Goal: Task Accomplishment & Management: Use online tool/utility

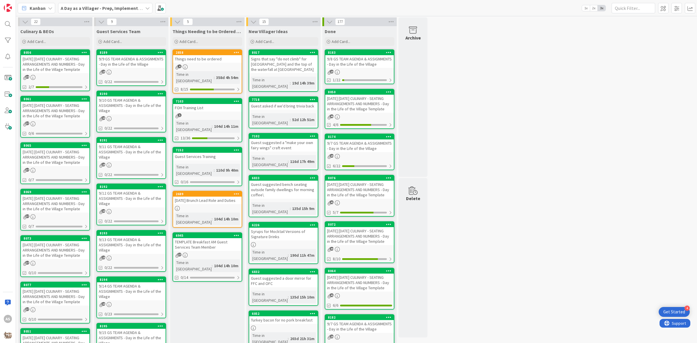
click at [55, 67] on div "[DATE] [DATE] CULINARY - SEATING ARRANGEMENTS AND NUMBERS - Day in the Life of …" at bounding box center [55, 64] width 69 height 18
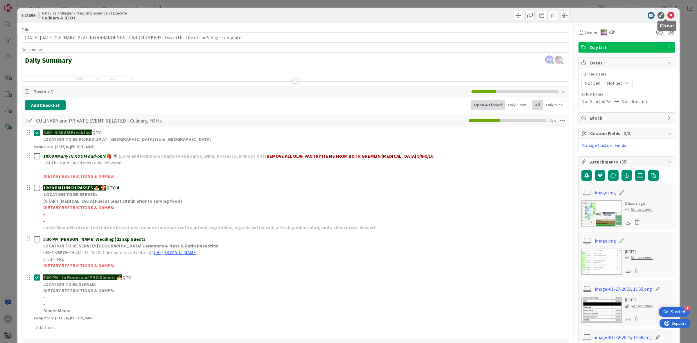
click at [667, 15] on icon at bounding box center [670, 15] width 7 height 7
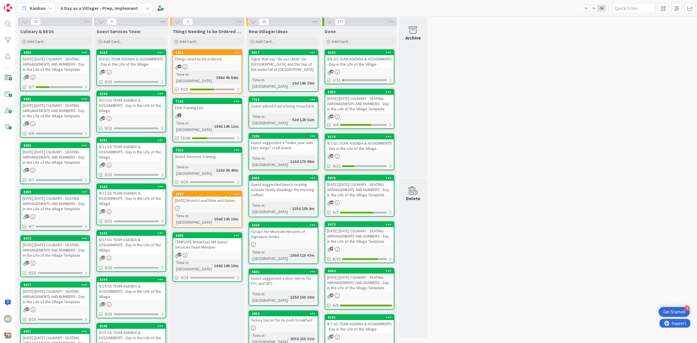
click at [48, 65] on div "[DATE] [DATE] CULINARY - SEATING ARRANGEMENTS AND NUMBERS - Day in the Life of …" at bounding box center [55, 64] width 69 height 18
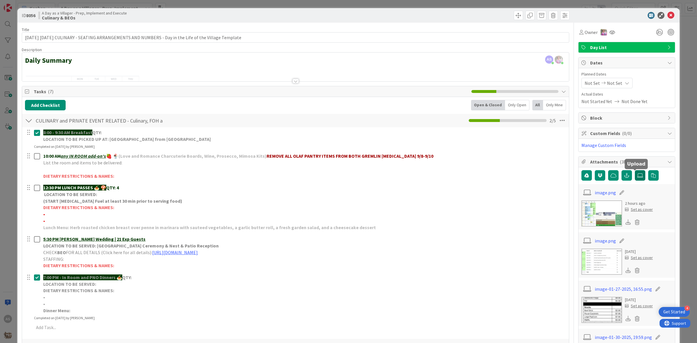
click at [637, 176] on icon at bounding box center [640, 175] width 6 height 5
click at [635, 170] on input "file" at bounding box center [635, 170] width 0 height 0
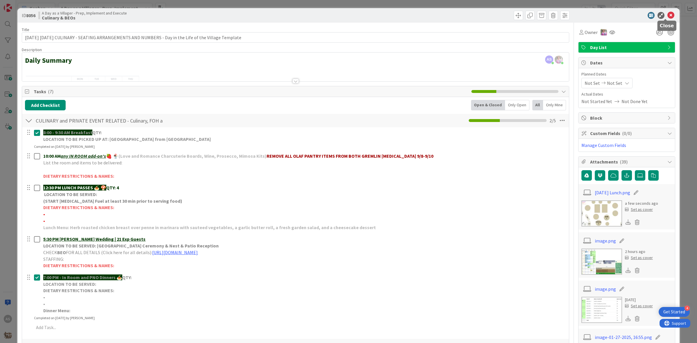
click at [668, 18] on icon at bounding box center [670, 15] width 7 height 7
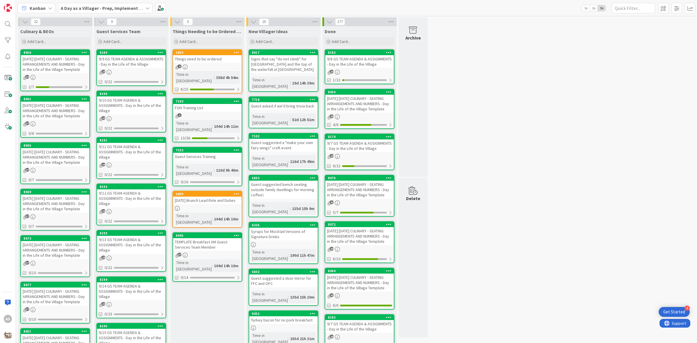
click at [58, 120] on div "[DATE] [DATE] CULINARY - SEATING ARRANGEMENTS AND NUMBERS - Day in the Life of …" at bounding box center [55, 111] width 69 height 18
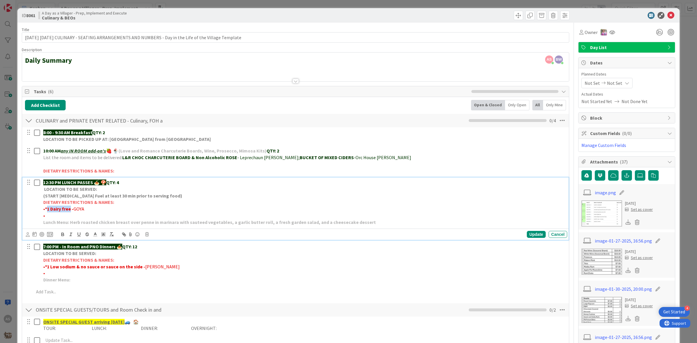
drag, startPoint x: 46, startPoint y: 209, endPoint x: 71, endPoint y: 211, distance: 24.1
click at [71, 211] on strong "*1 Dairy free -" at bounding box center [59, 209] width 28 height 6
copy strong "1 Dairy free"
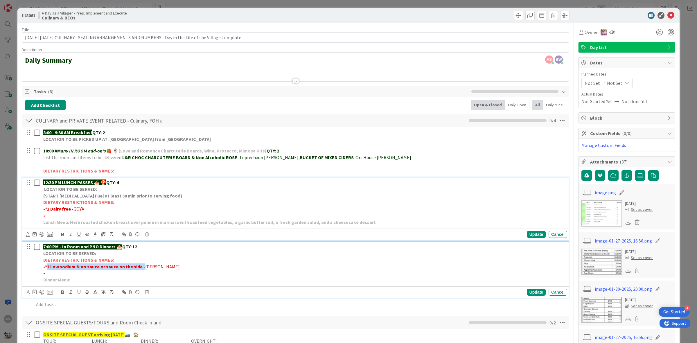
drag, startPoint x: 141, startPoint y: 268, endPoint x: 47, endPoint y: 269, distance: 93.8
click at [47, 269] on strong "•*1 Low sodium & no sauce or sauce on the side -" at bounding box center [94, 267] width 102 height 6
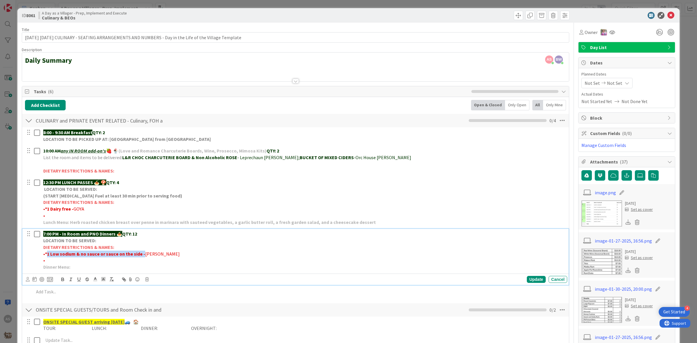
copy strong "1 Low sodium & no sauce or sauce on the side -"
